Goal: Navigation & Orientation: Find specific page/section

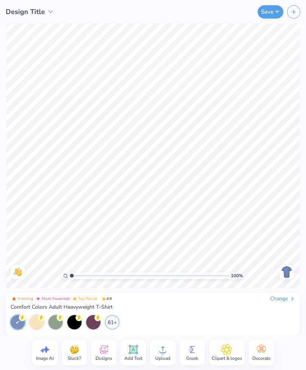
click at [288, 300] on div "Change" at bounding box center [283, 298] width 25 height 7
click at [284, 298] on div "Change" at bounding box center [283, 298] width 25 height 7
click at [281, 299] on div "Change" at bounding box center [283, 298] width 25 height 7
